Goal: Task Accomplishment & Management: Use online tool/utility

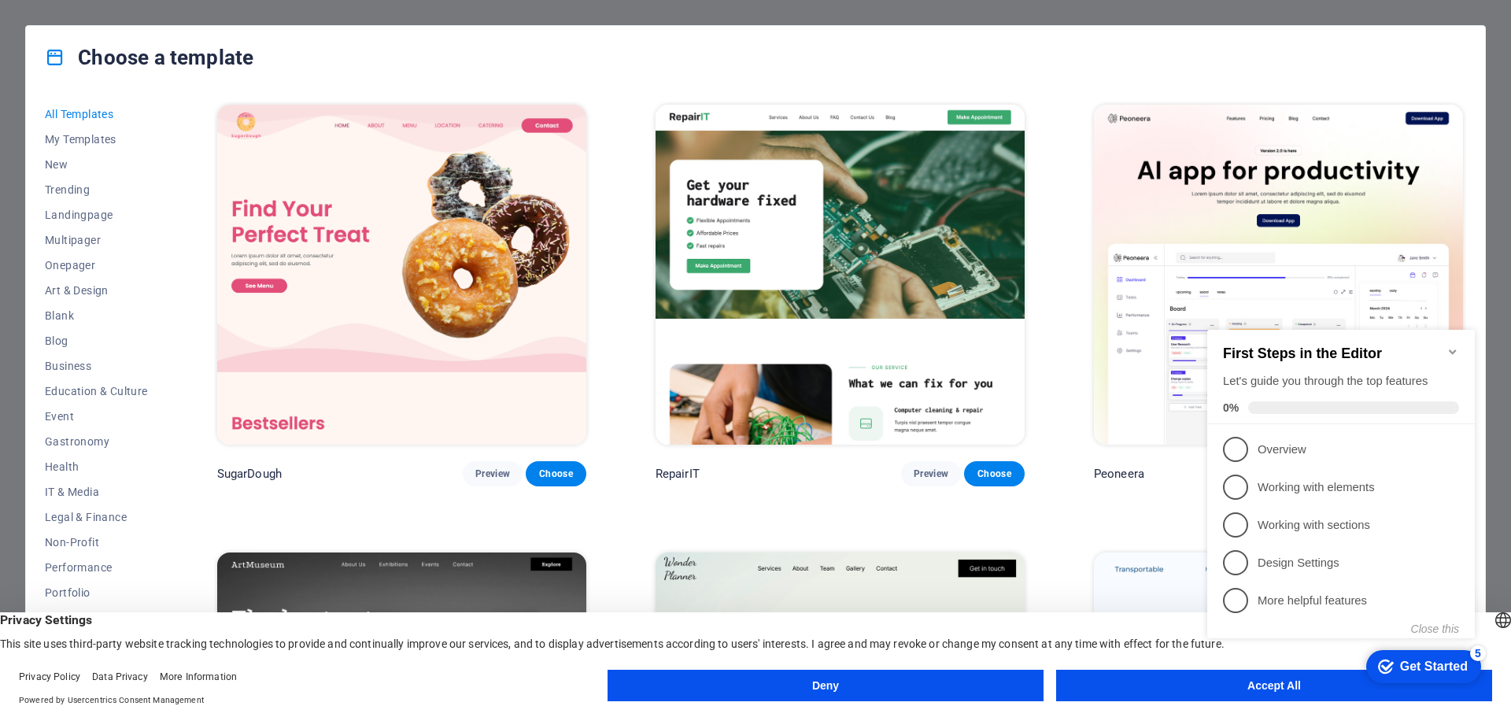
click at [1452, 349] on icon "Minimize checklist" at bounding box center [1452, 351] width 7 height 5
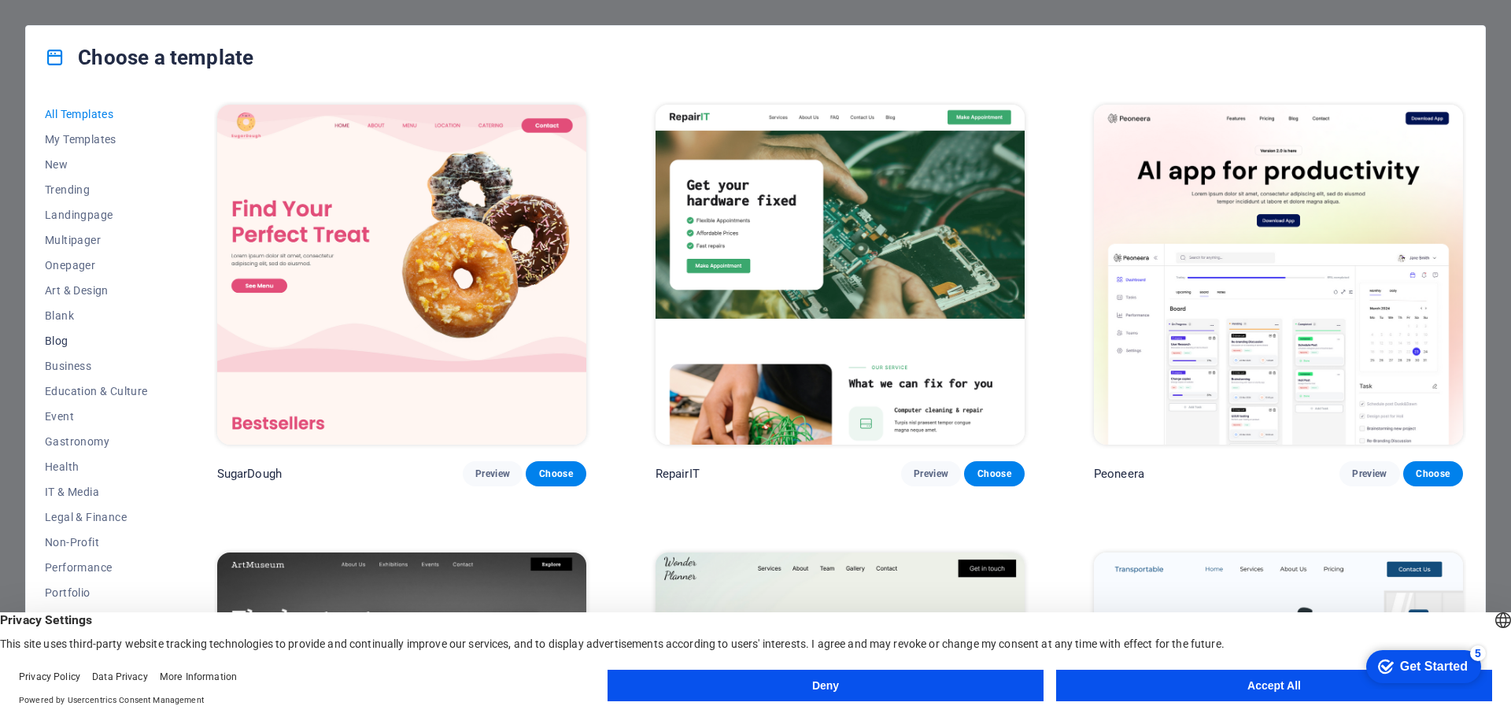
scroll to position [59, 0]
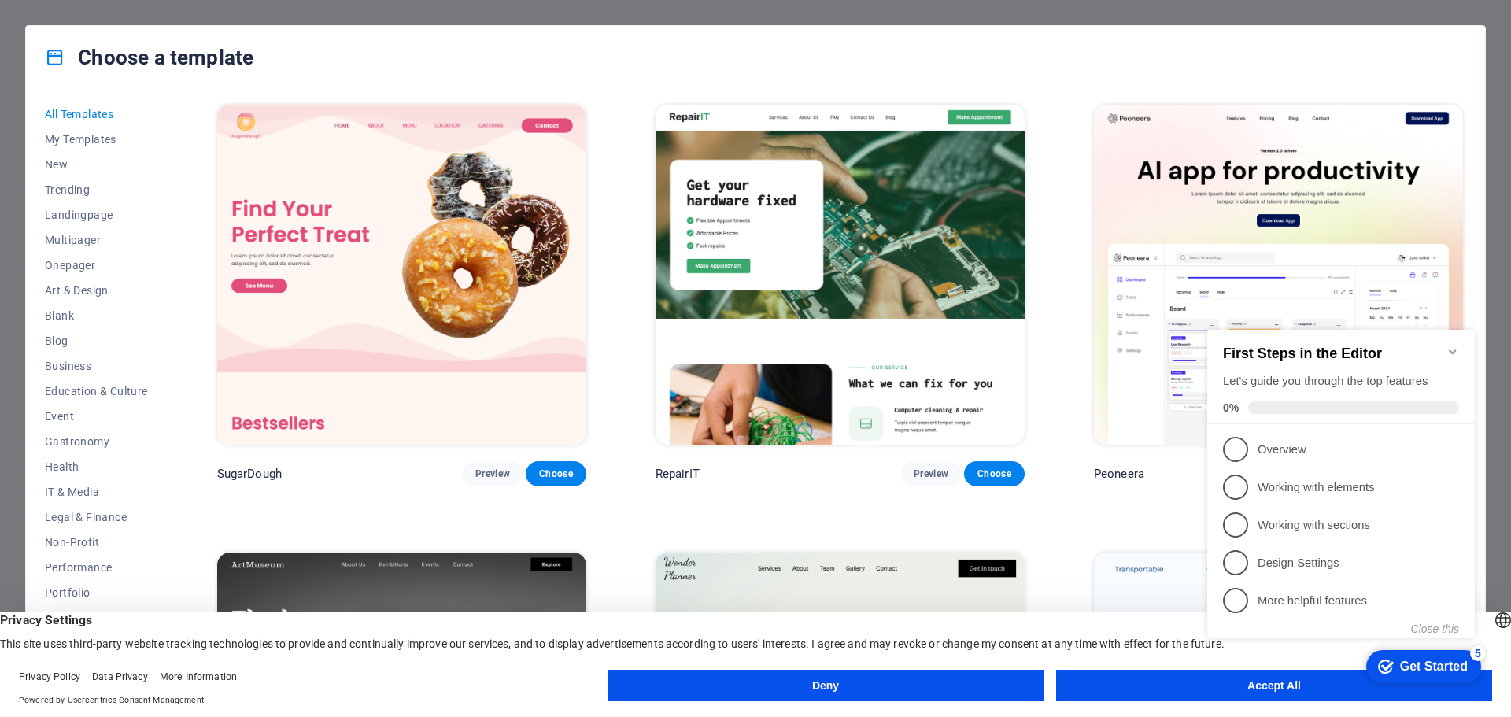
click at [1178, 692] on button "Accept All" at bounding box center [1274, 685] width 436 height 31
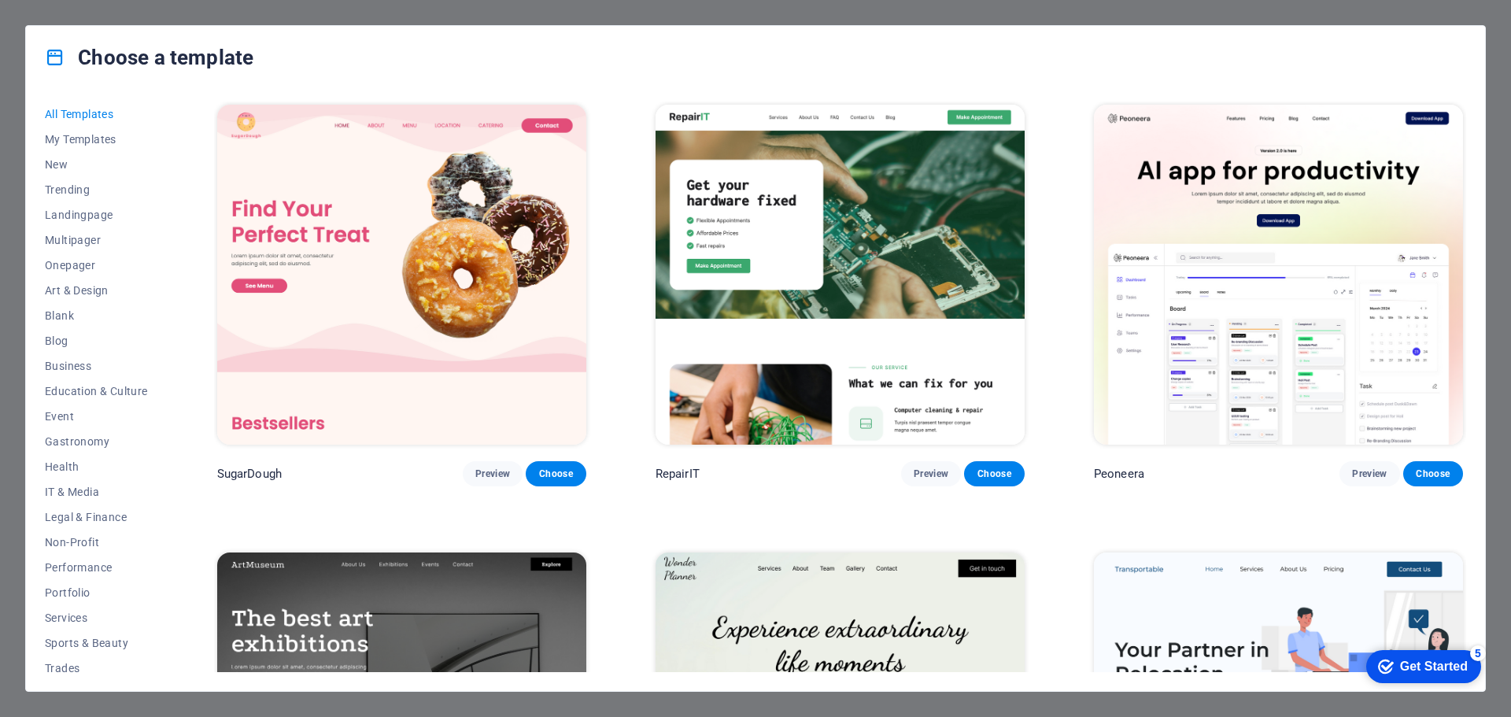
click at [55, 54] on icon at bounding box center [55, 57] width 20 height 20
click at [697, 16] on div "Choose a template All Templates My Templates New Trending Landingpage Multipage…" at bounding box center [755, 358] width 1511 height 717
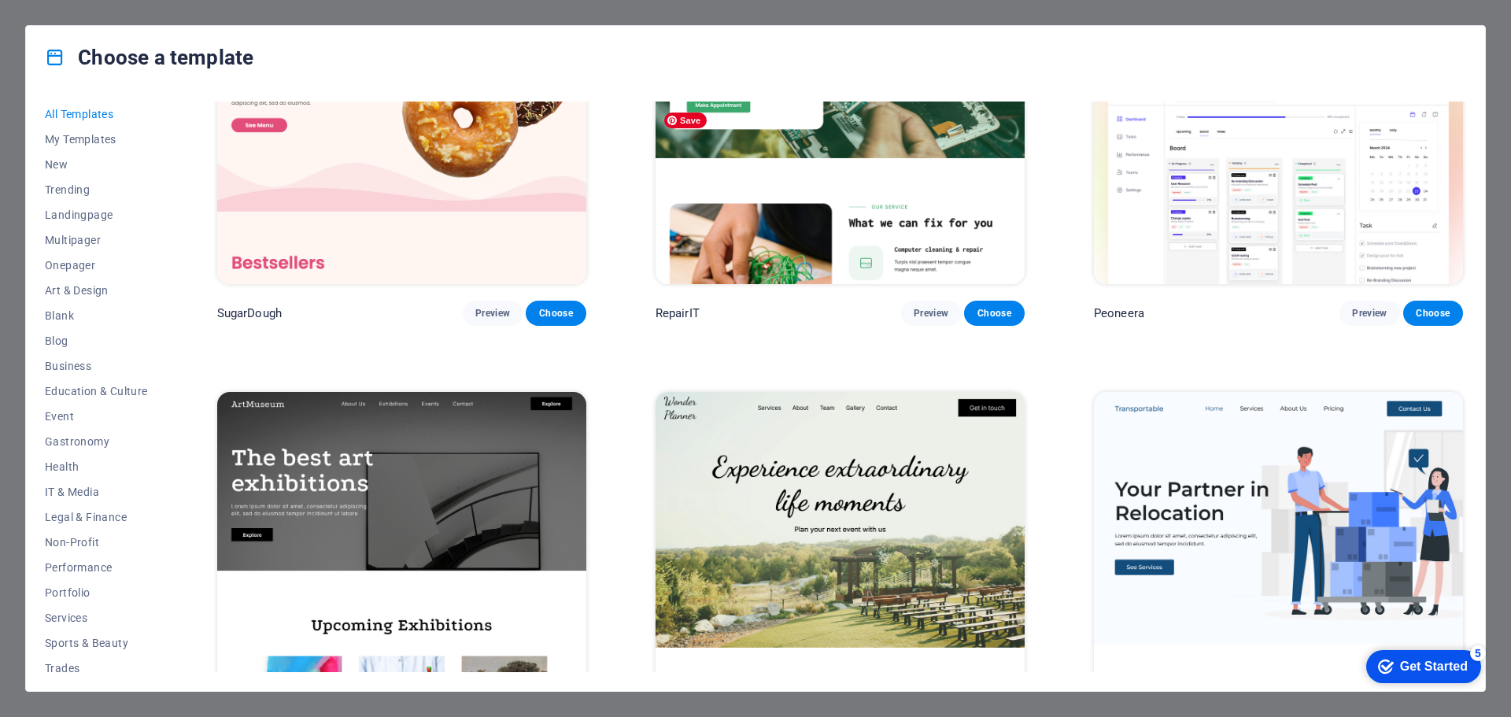
scroll to position [315, 0]
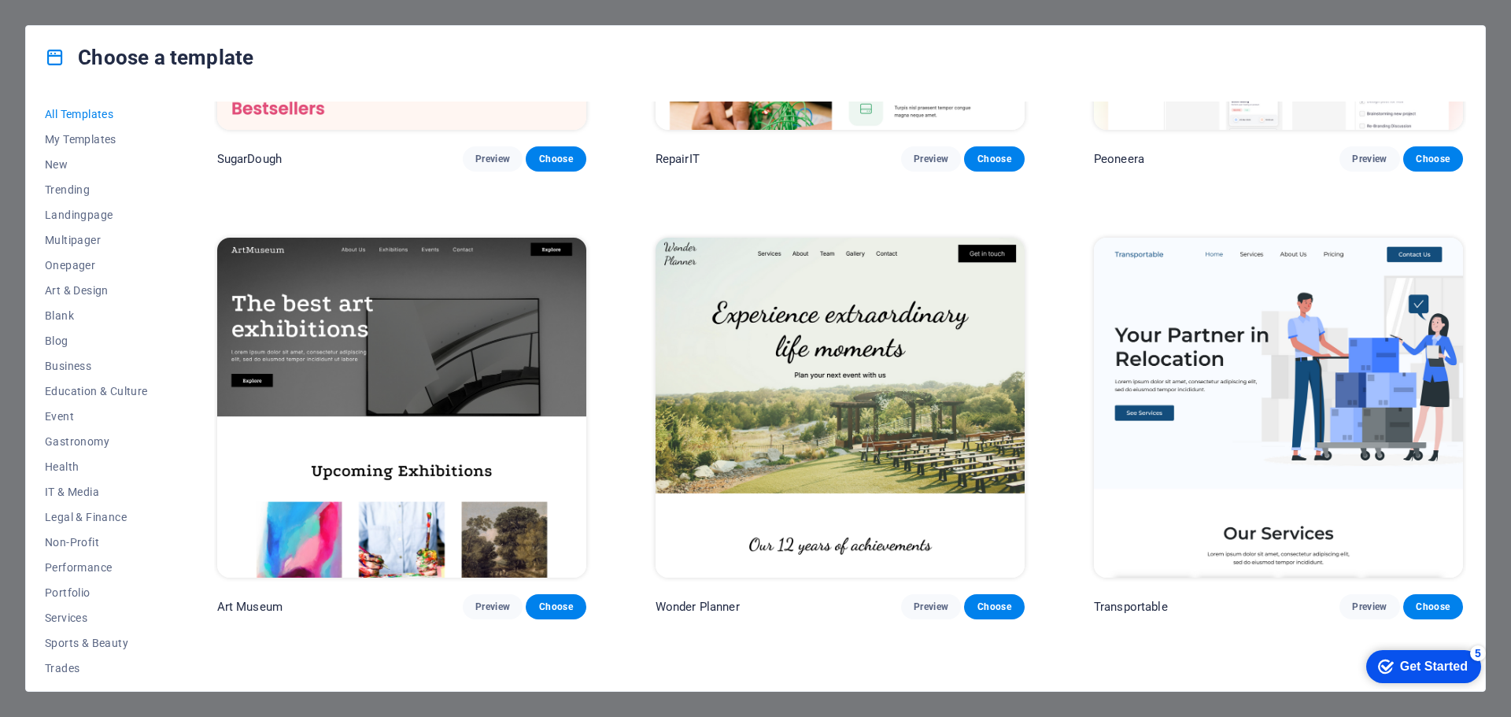
click at [1412, 664] on div "Get Started" at bounding box center [1434, 666] width 68 height 14
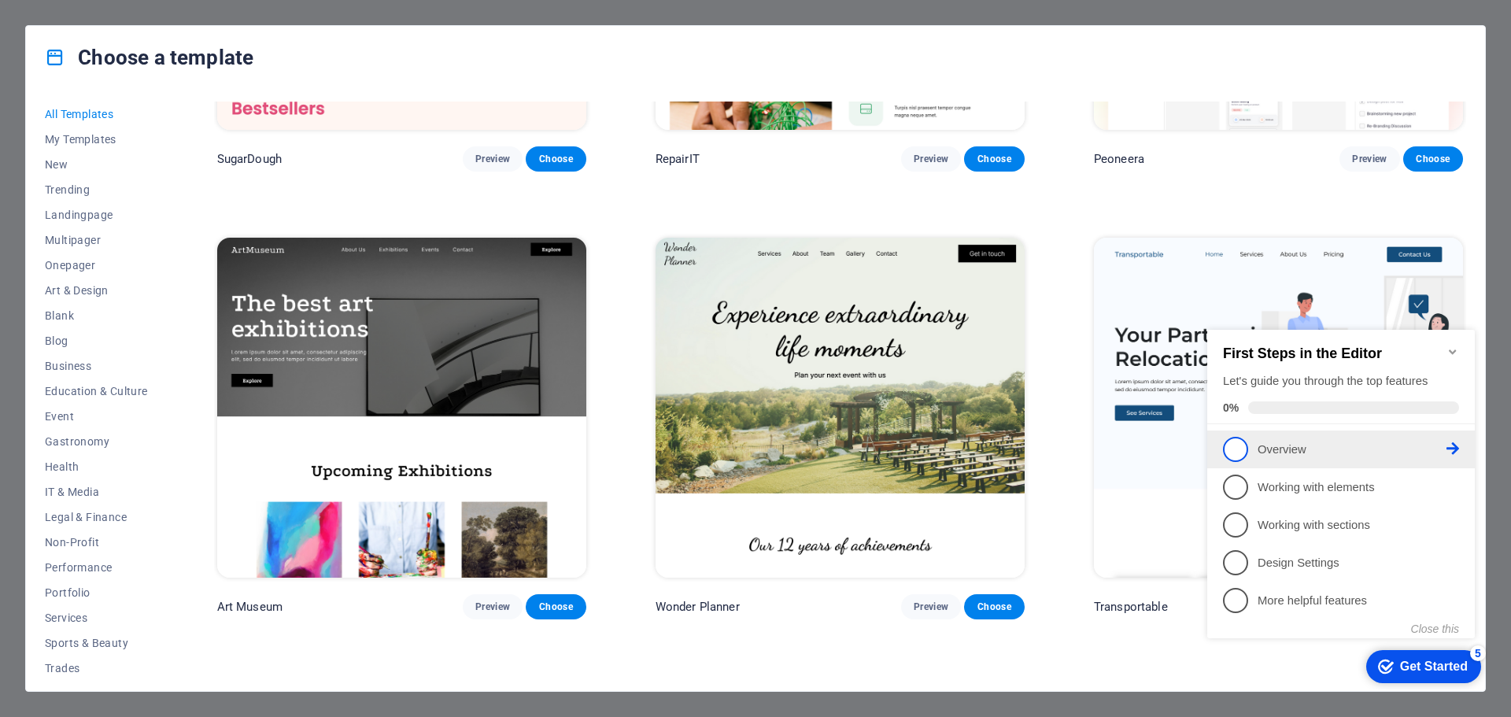
click at [1220, 448] on li "1 Overview - incomplete" at bounding box center [1341, 449] width 268 height 38
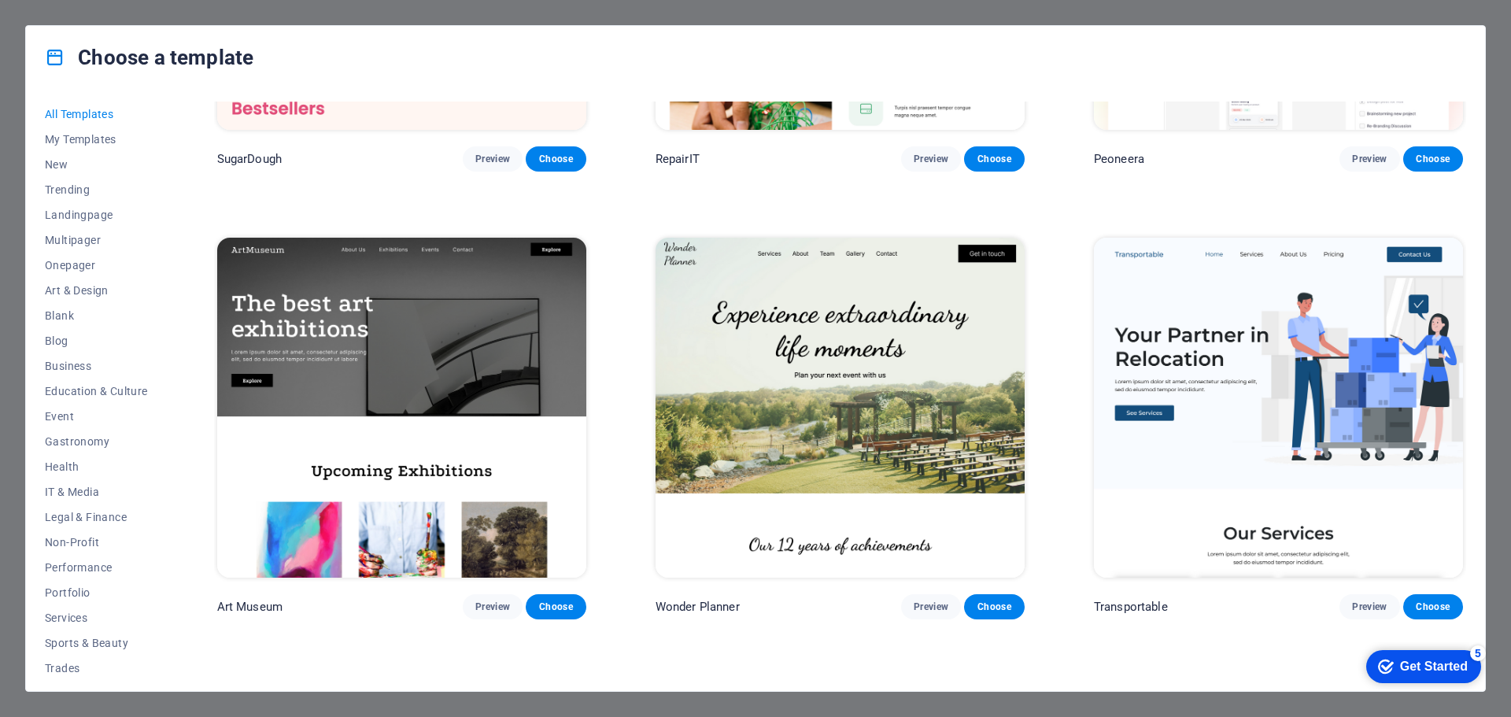
click at [1401, 661] on div "Get Started" at bounding box center [1434, 666] width 68 height 14
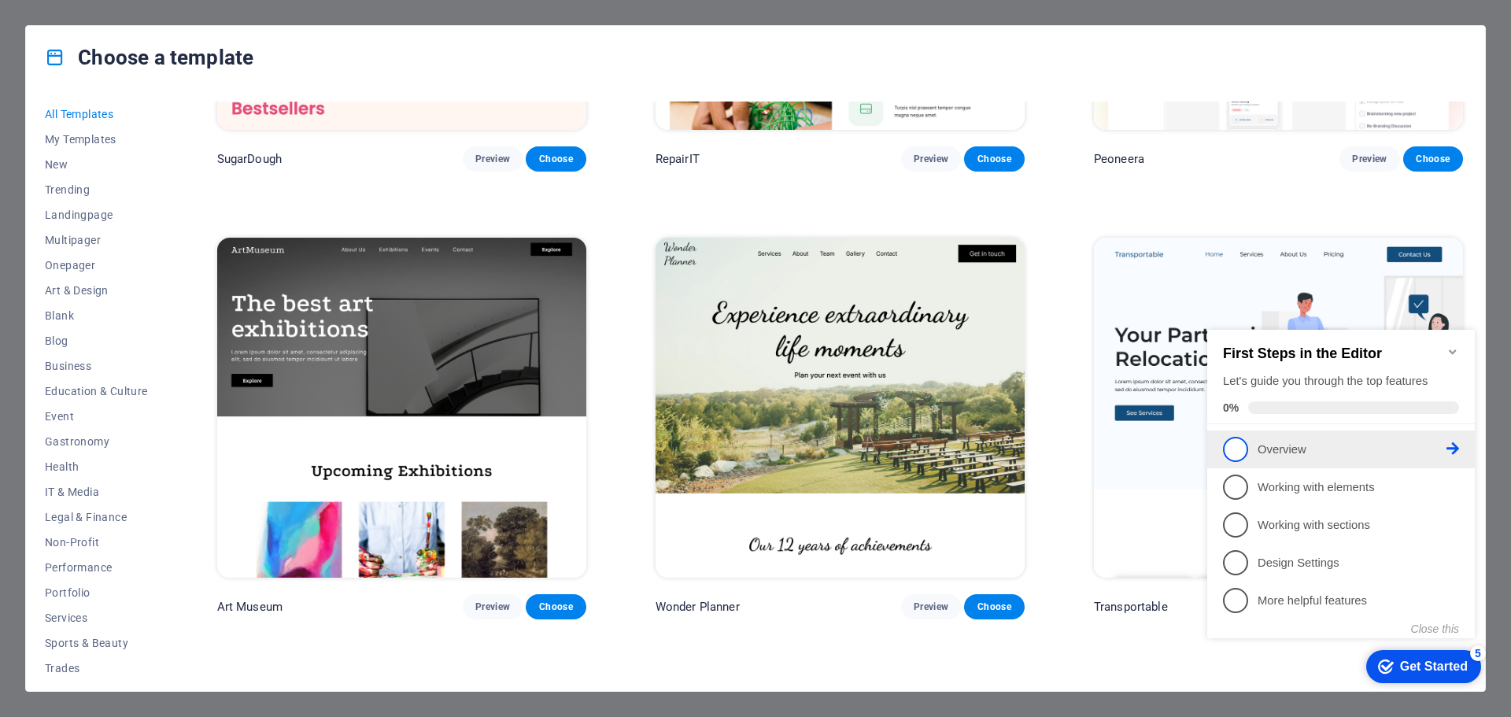
click at [1229, 445] on span "1" at bounding box center [1235, 449] width 25 height 25
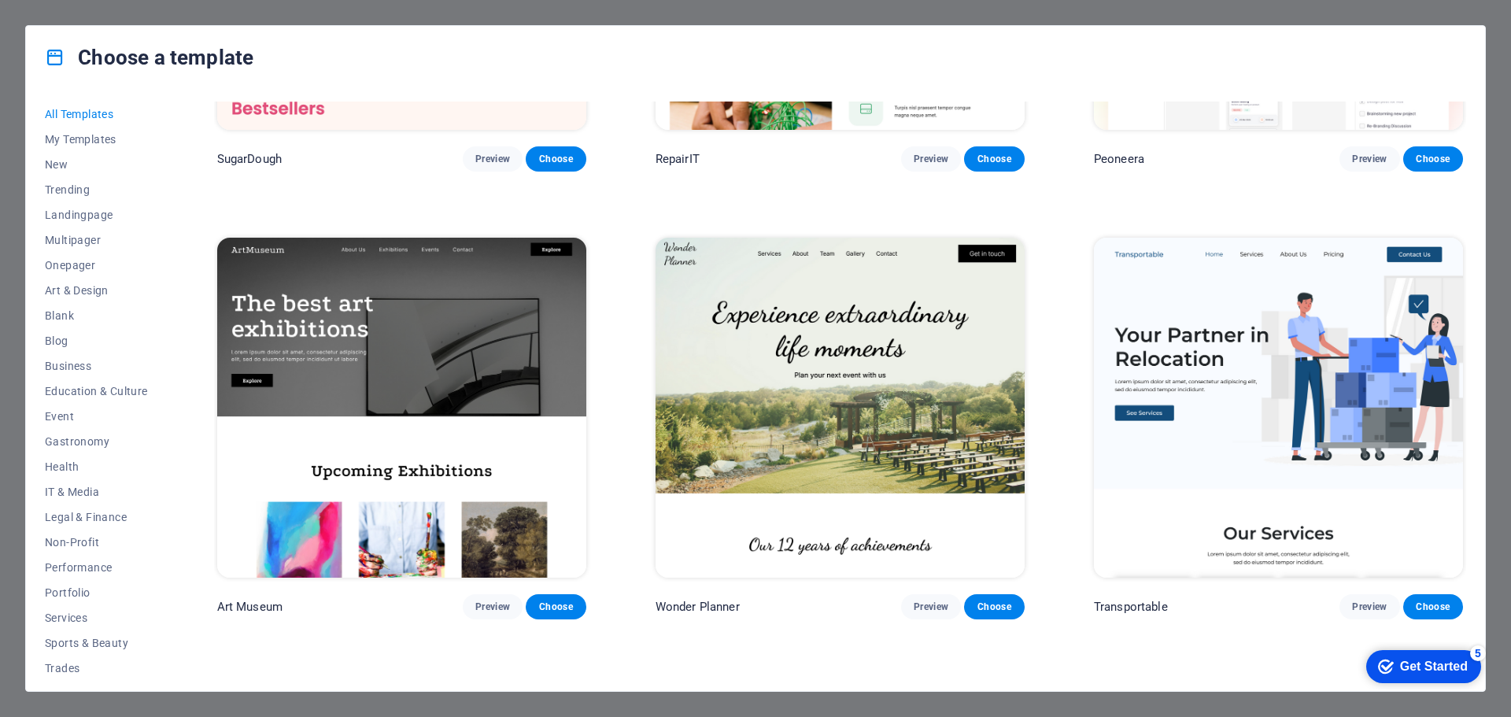
click at [1467, 674] on div "Get Started" at bounding box center [1434, 666] width 68 height 14
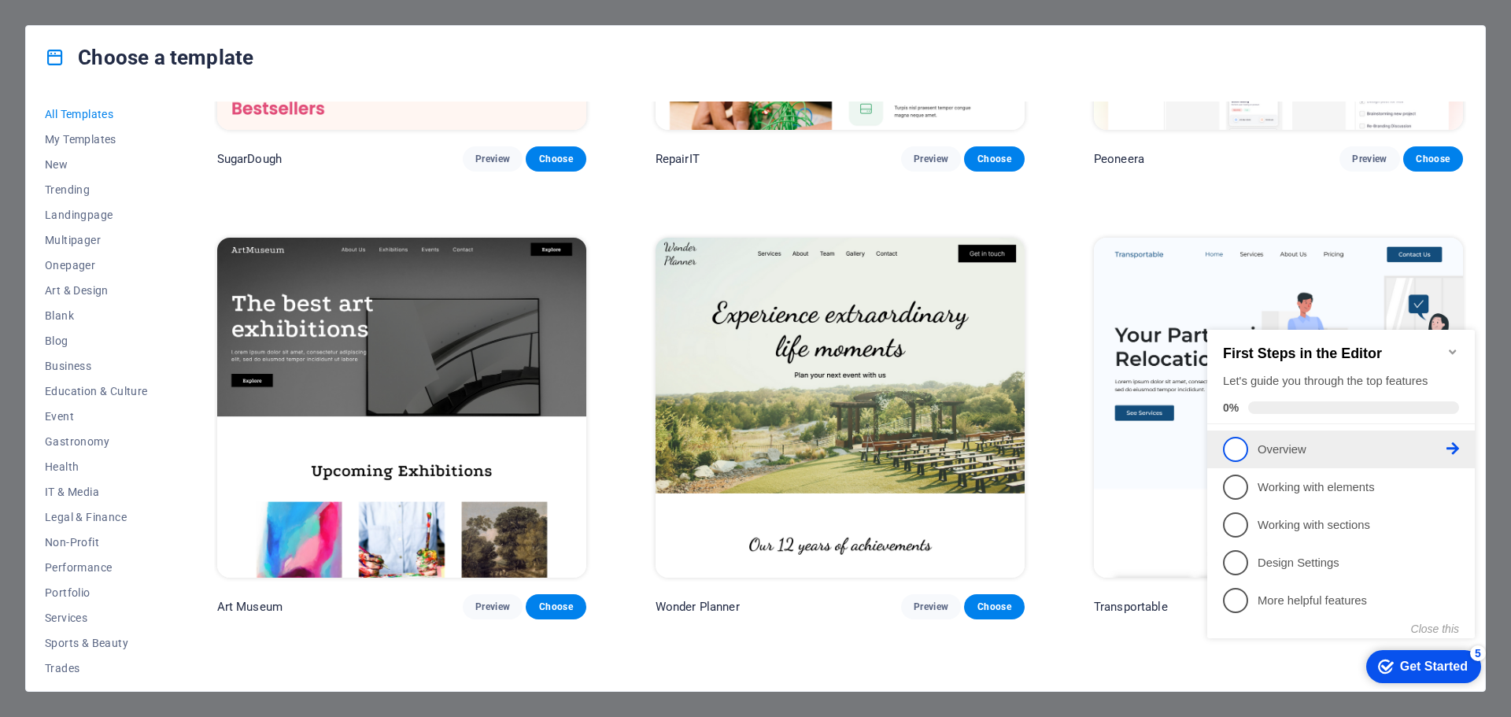
click at [1246, 444] on span "1" at bounding box center [1235, 449] width 25 height 25
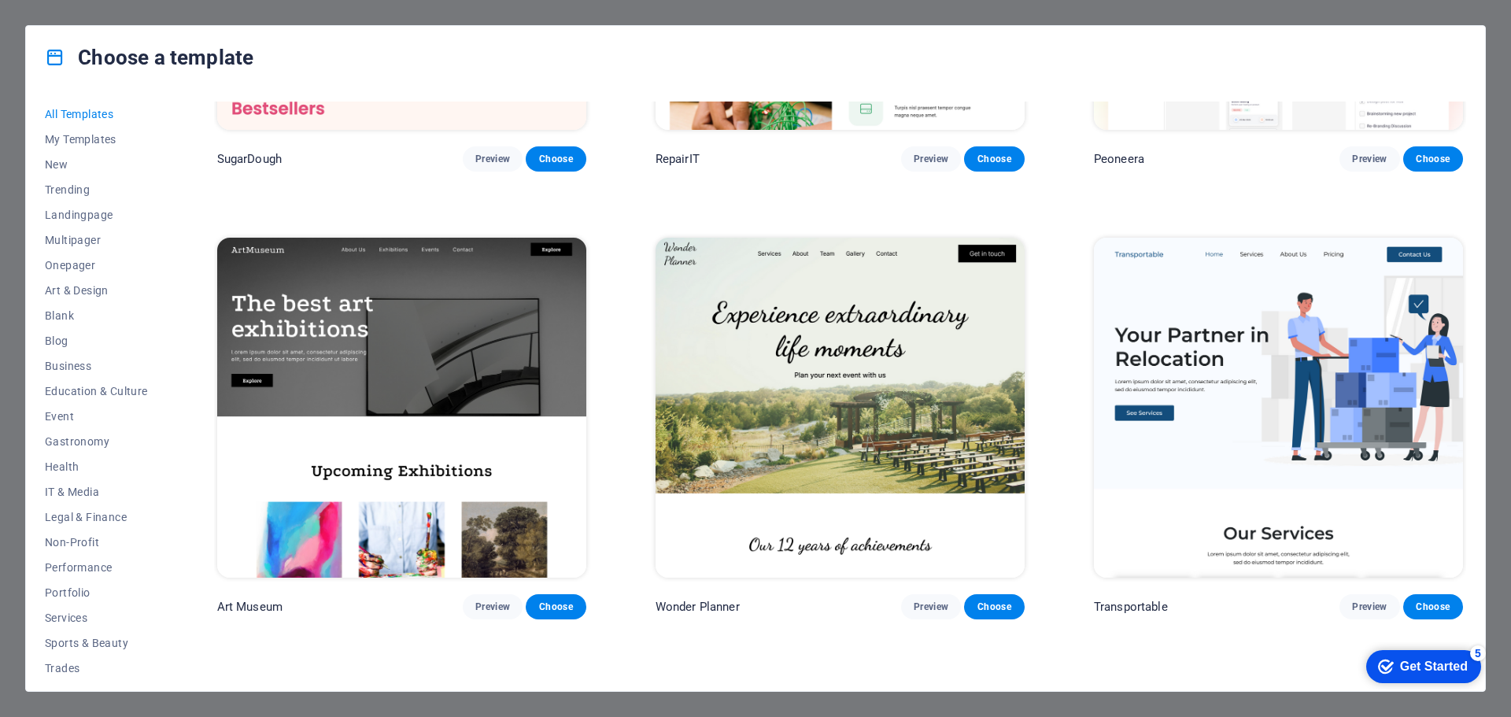
click at [1405, 669] on div "Get Started" at bounding box center [1434, 666] width 68 height 14
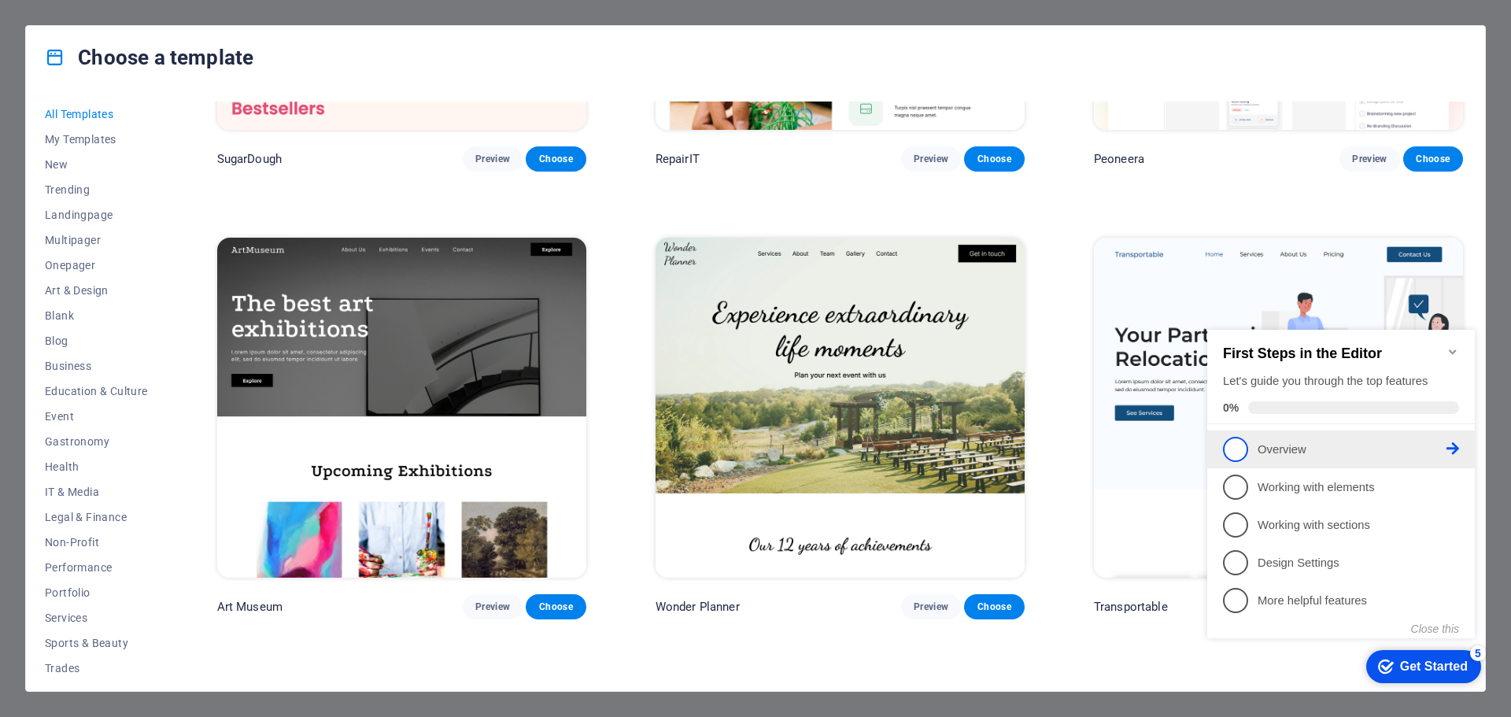
click at [1454, 446] on icon at bounding box center [1452, 448] width 13 height 13
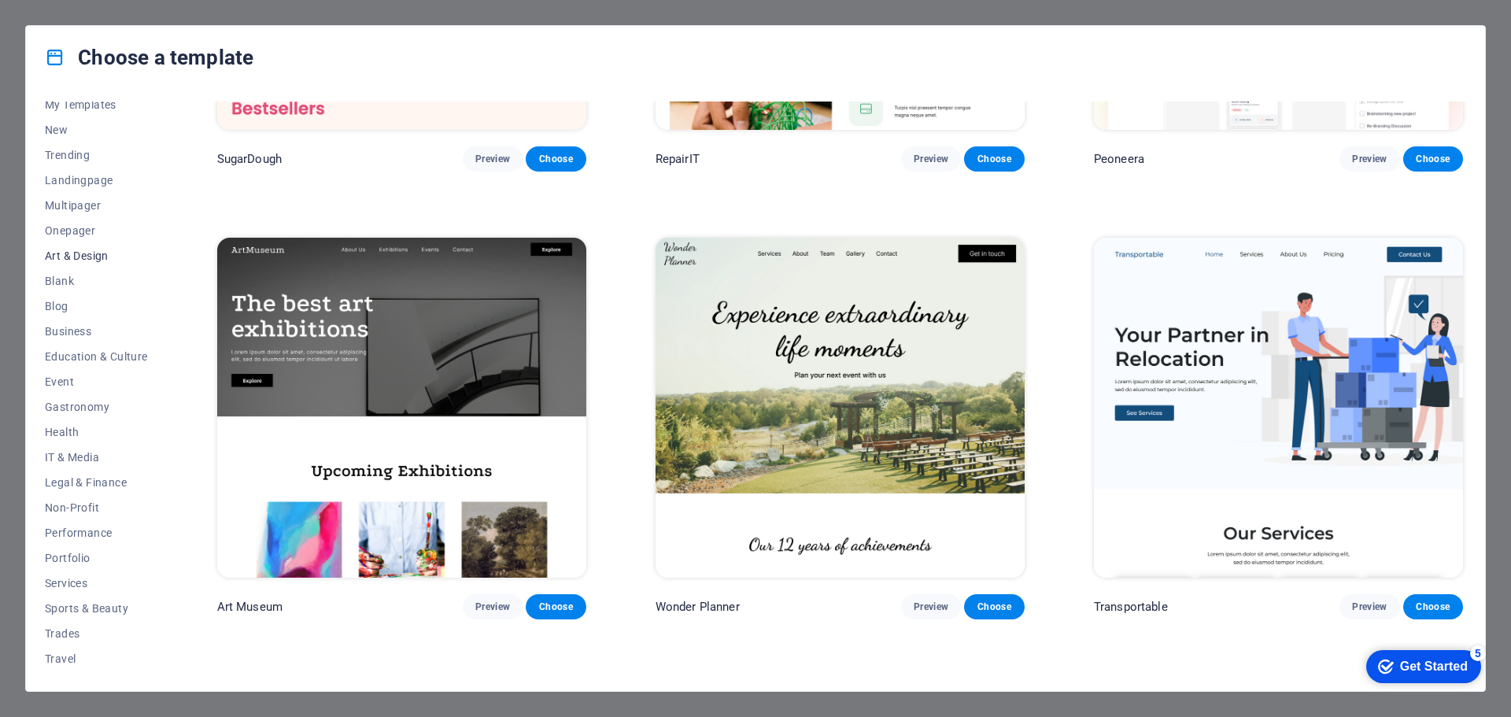
scroll to position [0, 0]
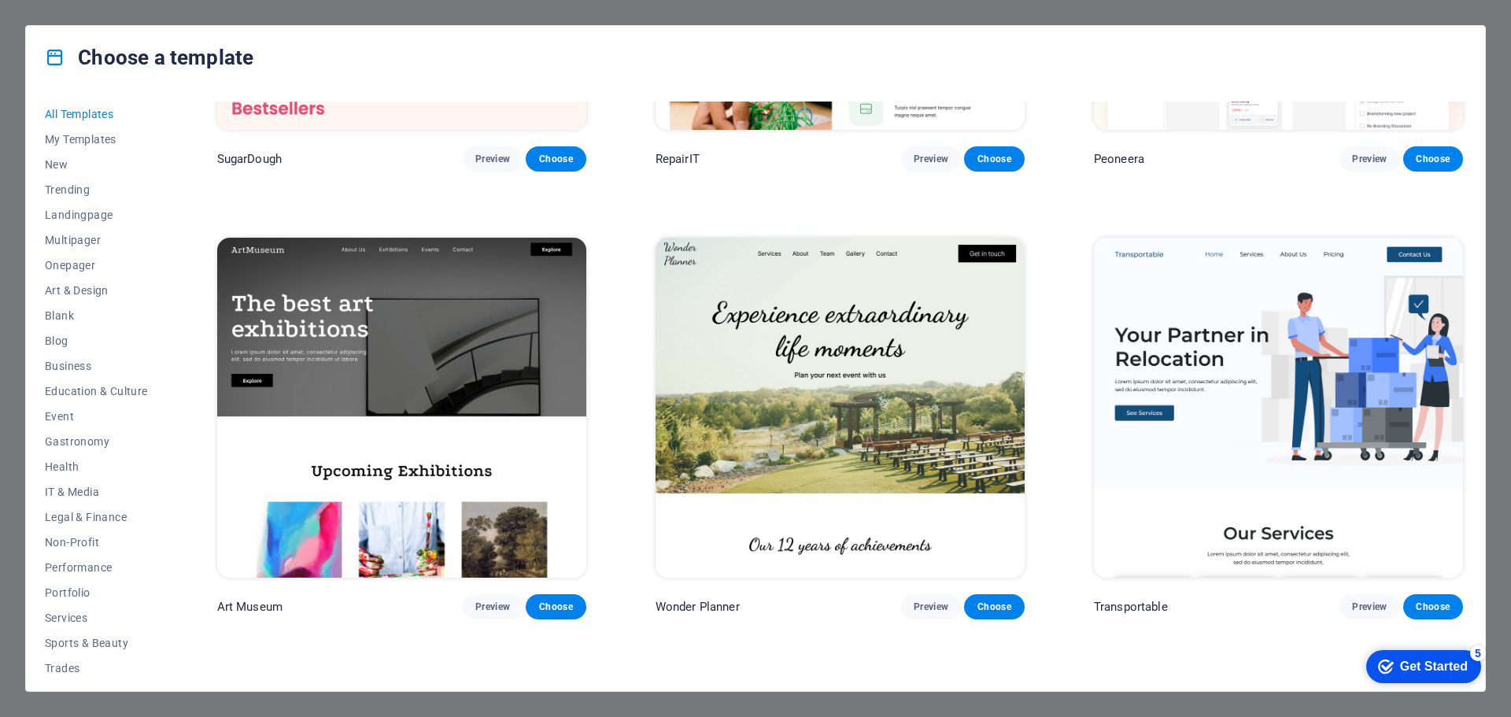
click at [150, 54] on h4 "Choose a template" at bounding box center [149, 57] width 209 height 25
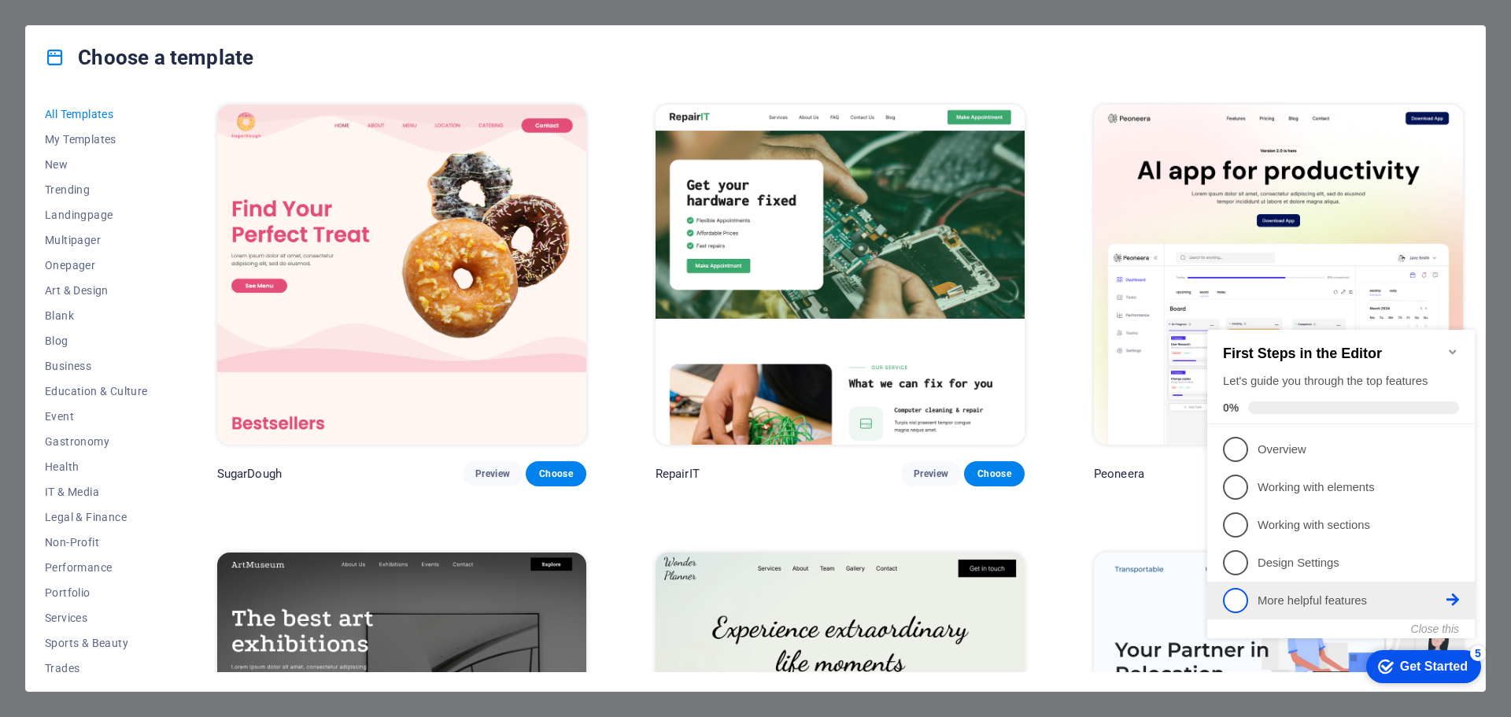
click at [1451, 597] on icon at bounding box center [1452, 599] width 13 height 13
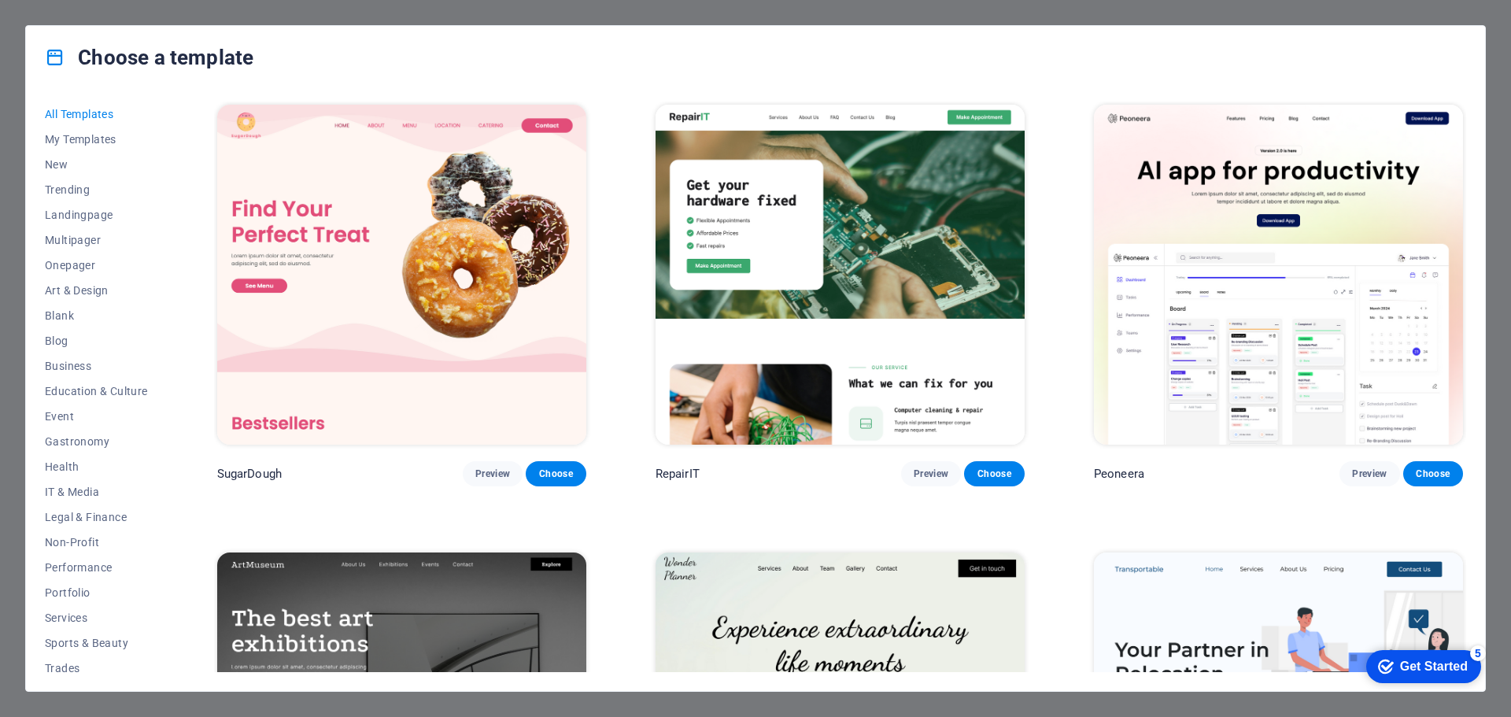
click at [1415, 659] on div "Get Started" at bounding box center [1434, 666] width 68 height 14
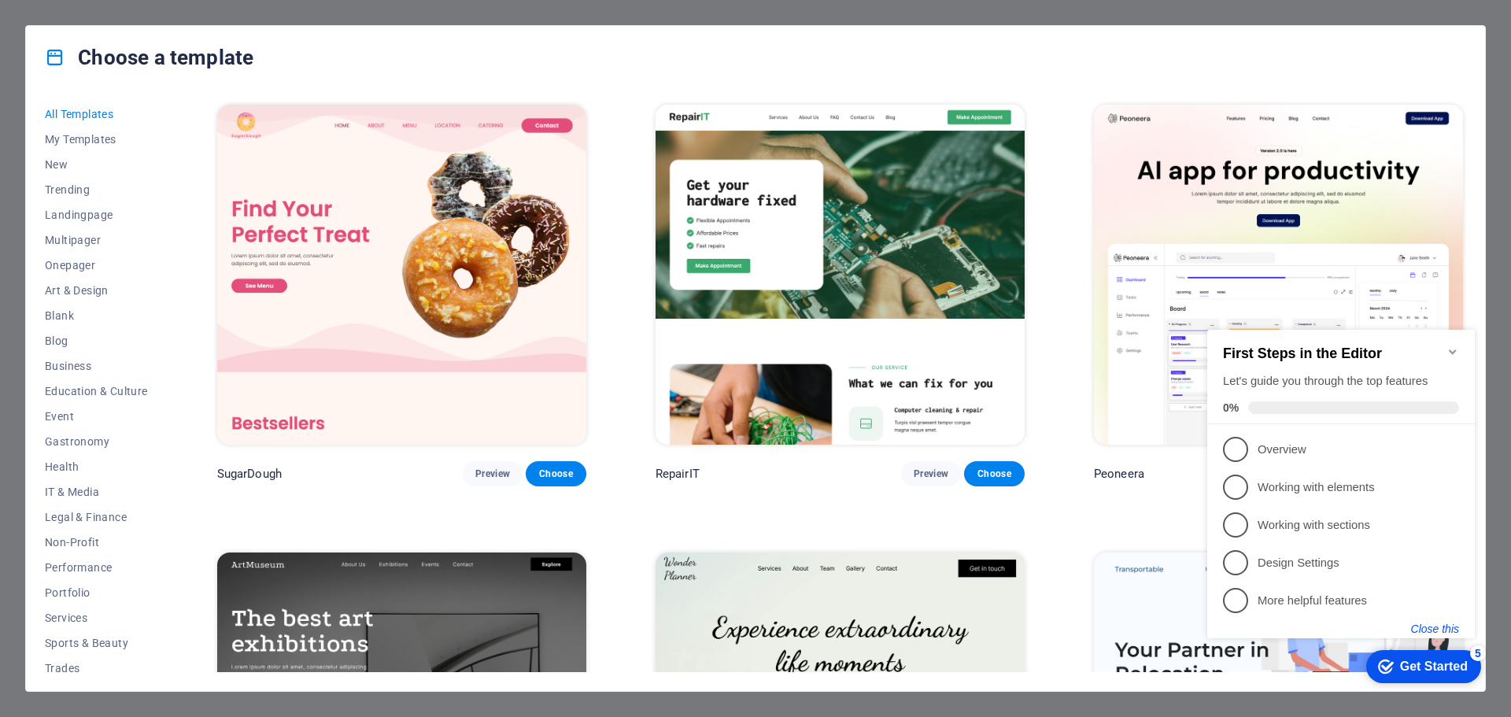
click at [1433, 629] on button "Close this" at bounding box center [1435, 628] width 48 height 13
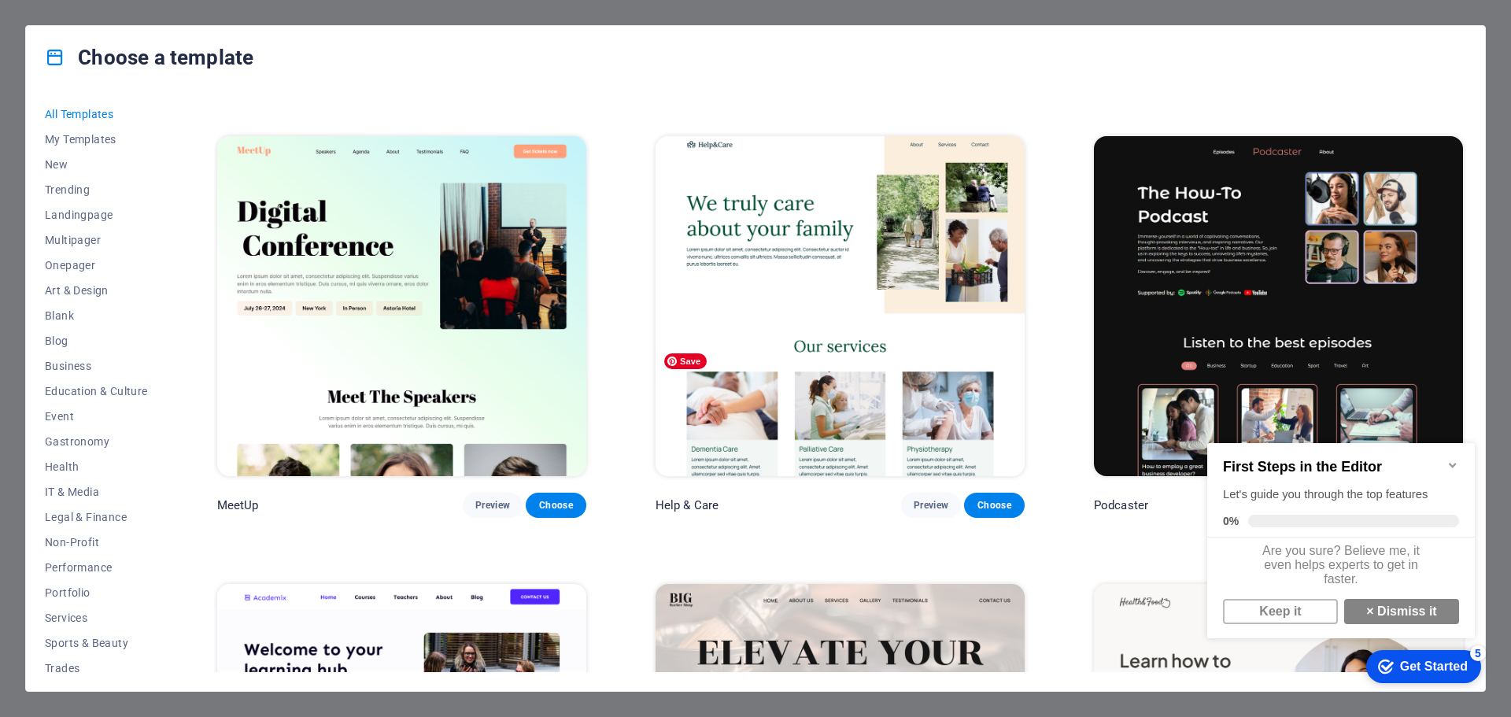
scroll to position [1416, 0]
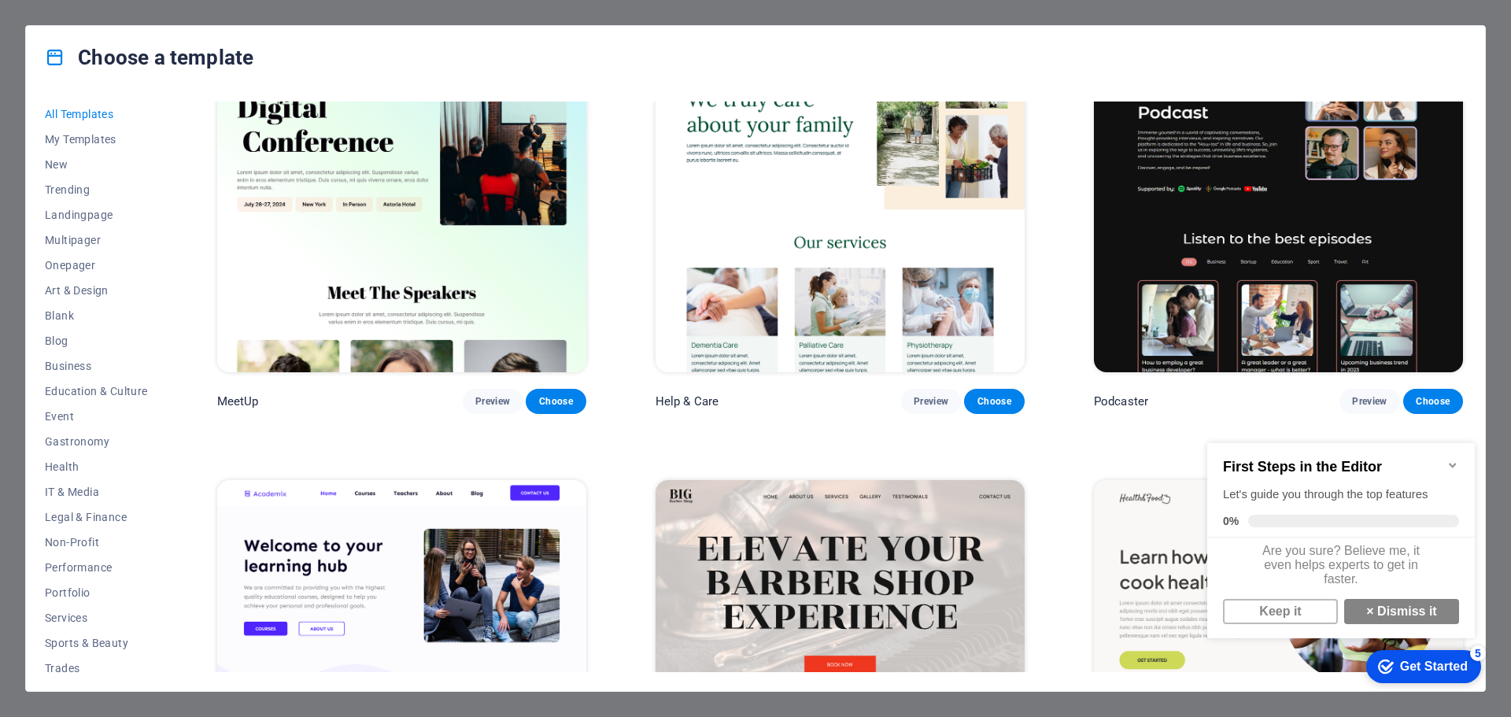
click at [1449, 449] on div "First Steps in the Editor Let's guide you through the top features 0%" at bounding box center [1341, 490] width 268 height 94
click at [1451, 459] on icon "Minimize checklist" at bounding box center [1452, 465] width 13 height 13
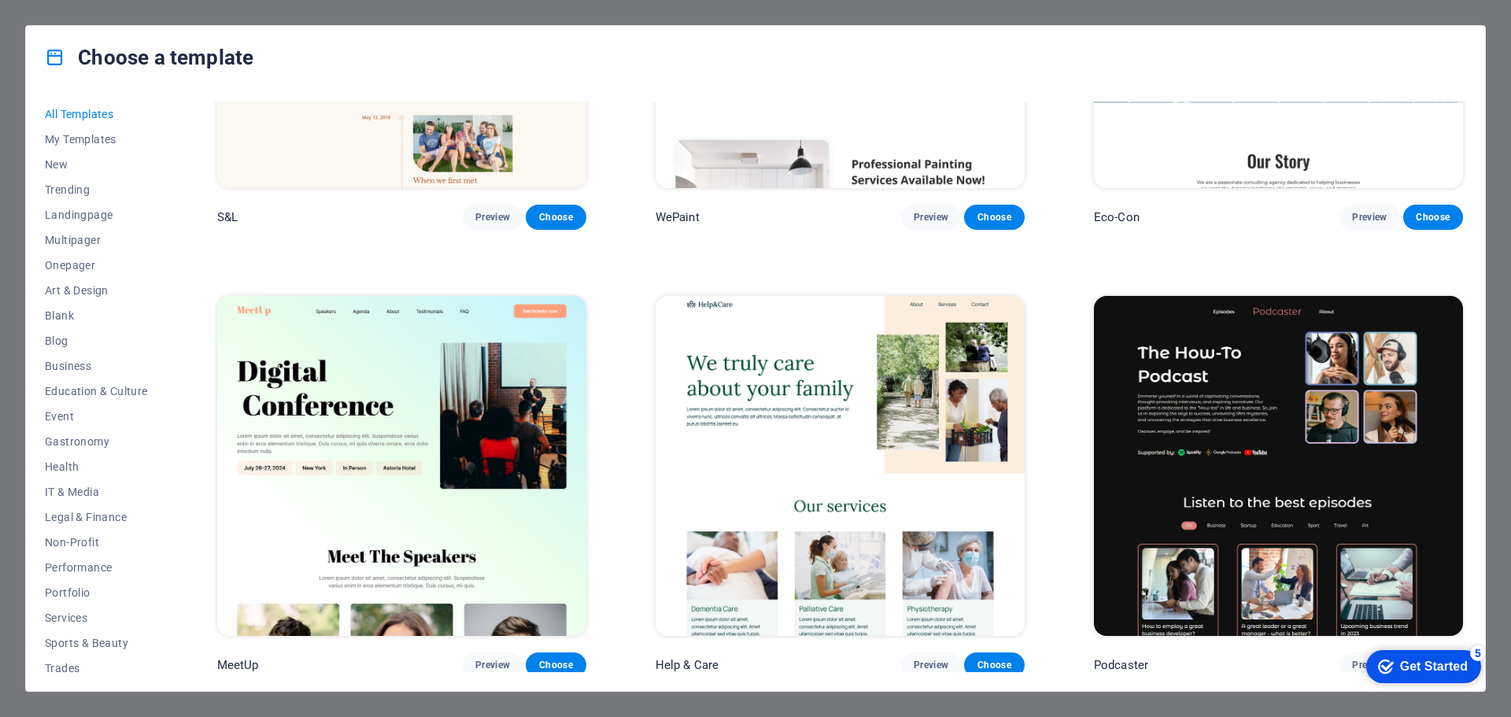
scroll to position [944, 0]
